Goal: Navigation & Orientation: Find specific page/section

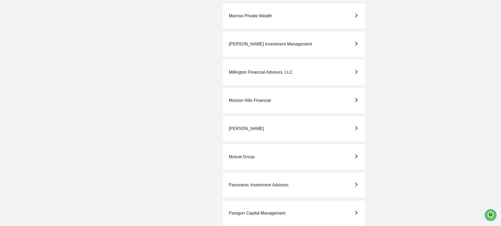
scroll to position [1091, 0]
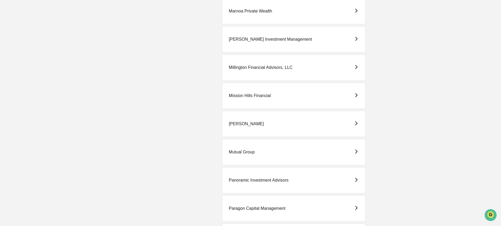
click at [268, 208] on div "Paragon Capital Management" at bounding box center [257, 208] width 57 height 5
